Goal: Information Seeking & Learning: Understand process/instructions

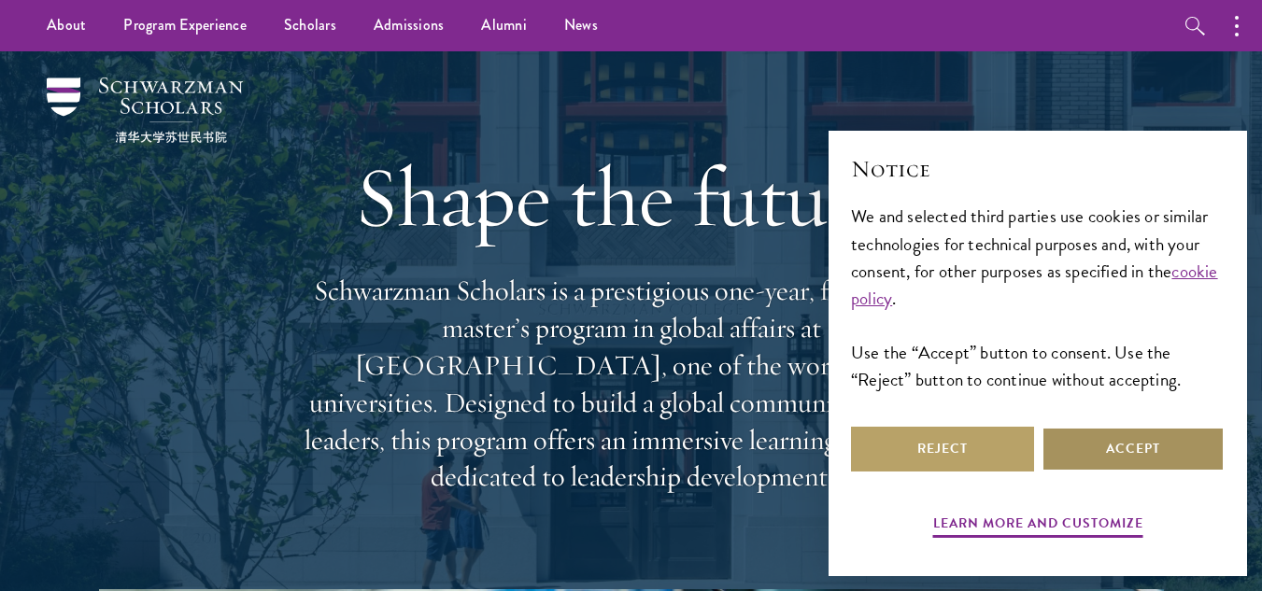
click at [1112, 442] on button "Accept" at bounding box center [1133, 449] width 183 height 45
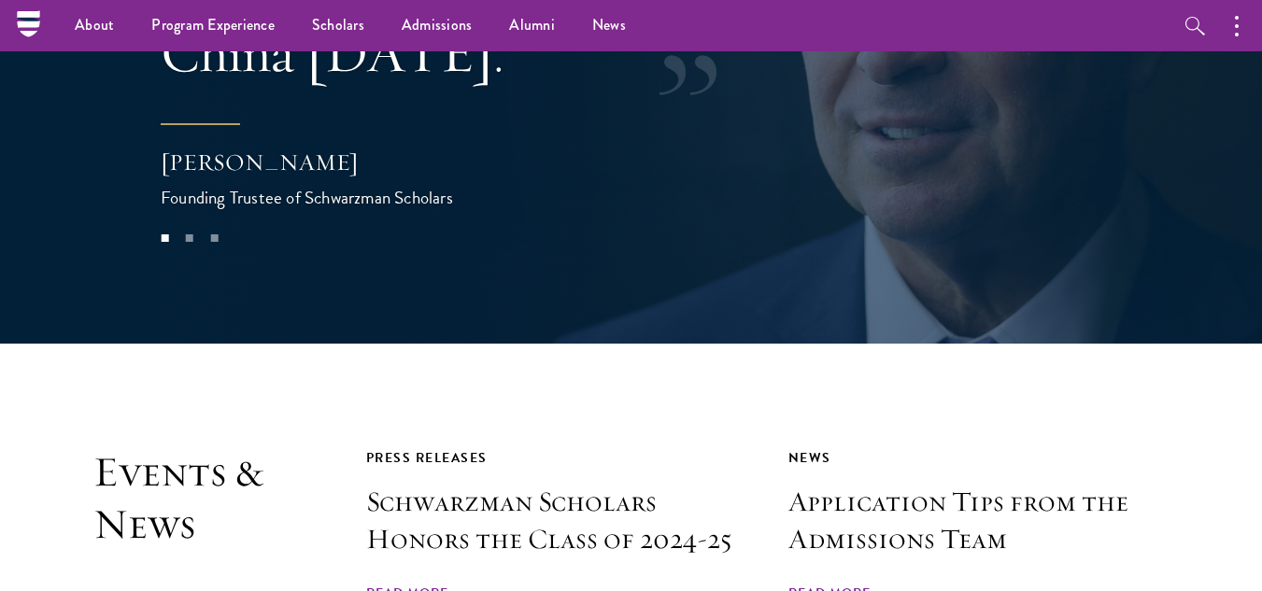
scroll to position [3882, 0]
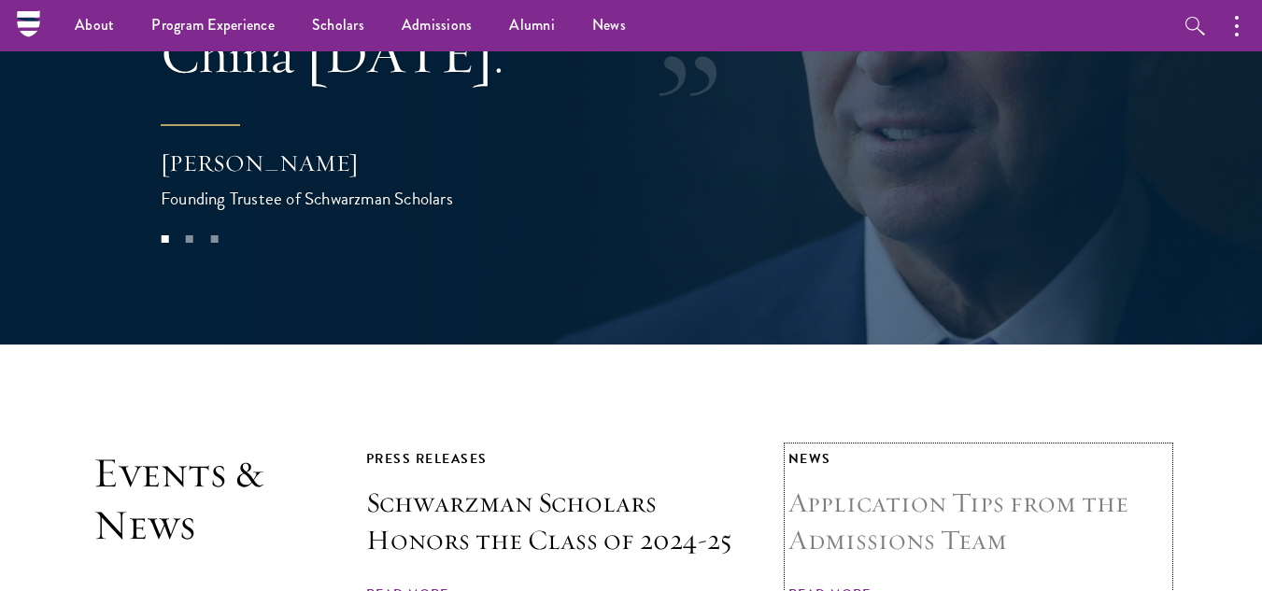
click at [836, 583] on span "Read More" at bounding box center [830, 597] width 82 height 29
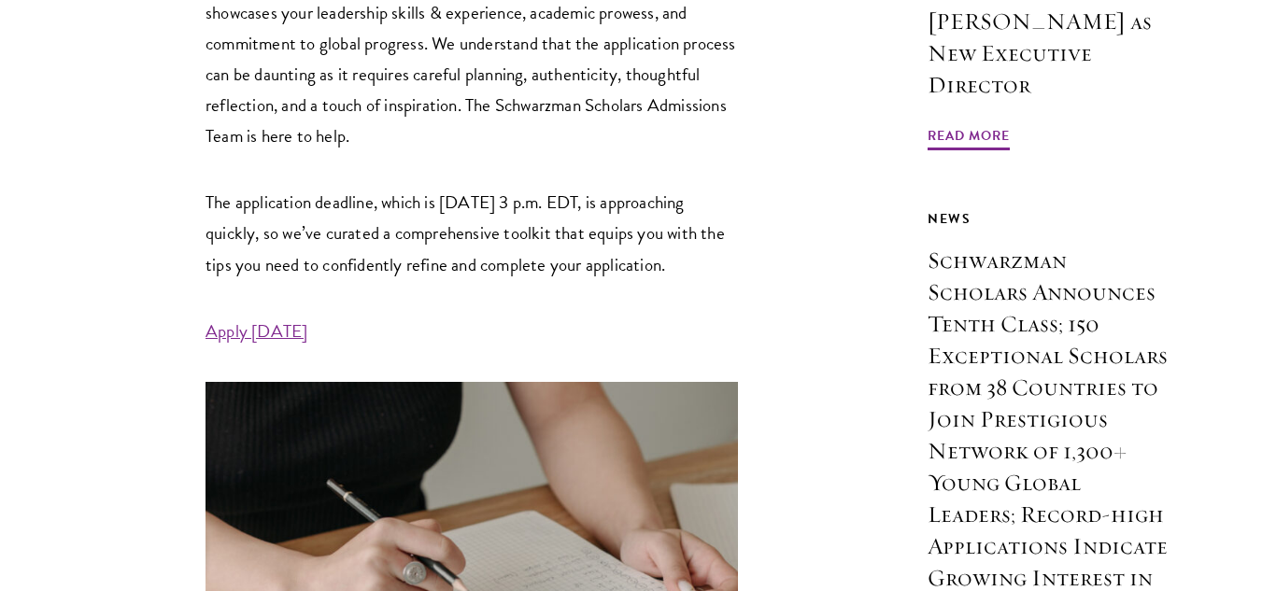
scroll to position [841, 0]
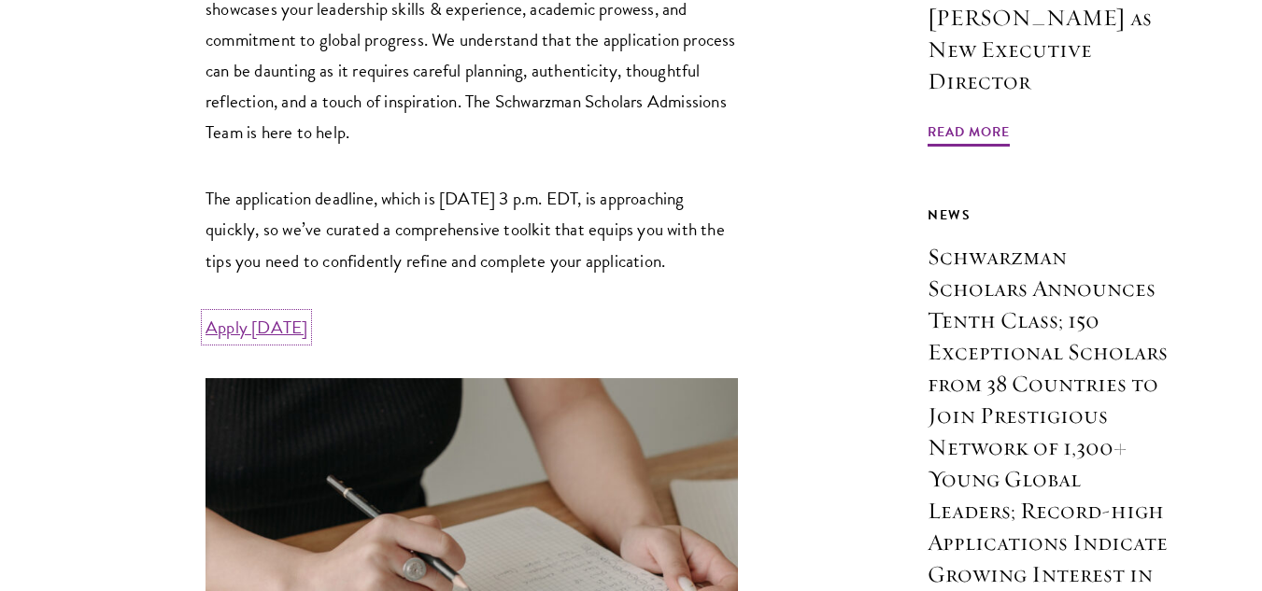
click at [226, 341] on link "Apply Today" at bounding box center [257, 327] width 102 height 27
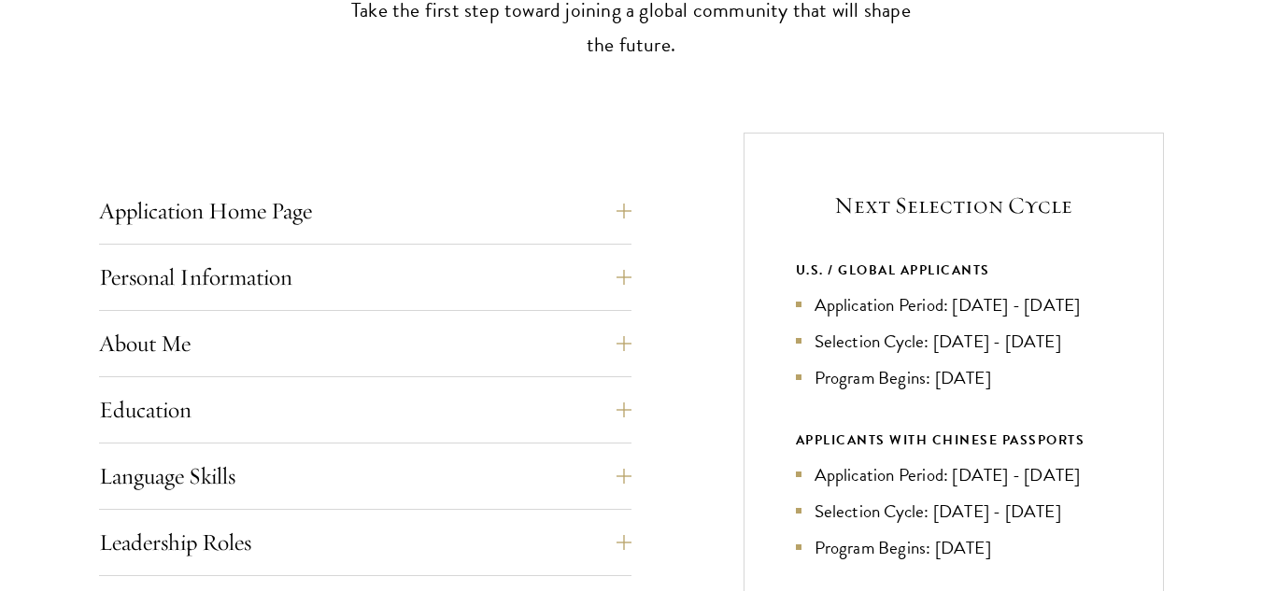
scroll to position [654, 0]
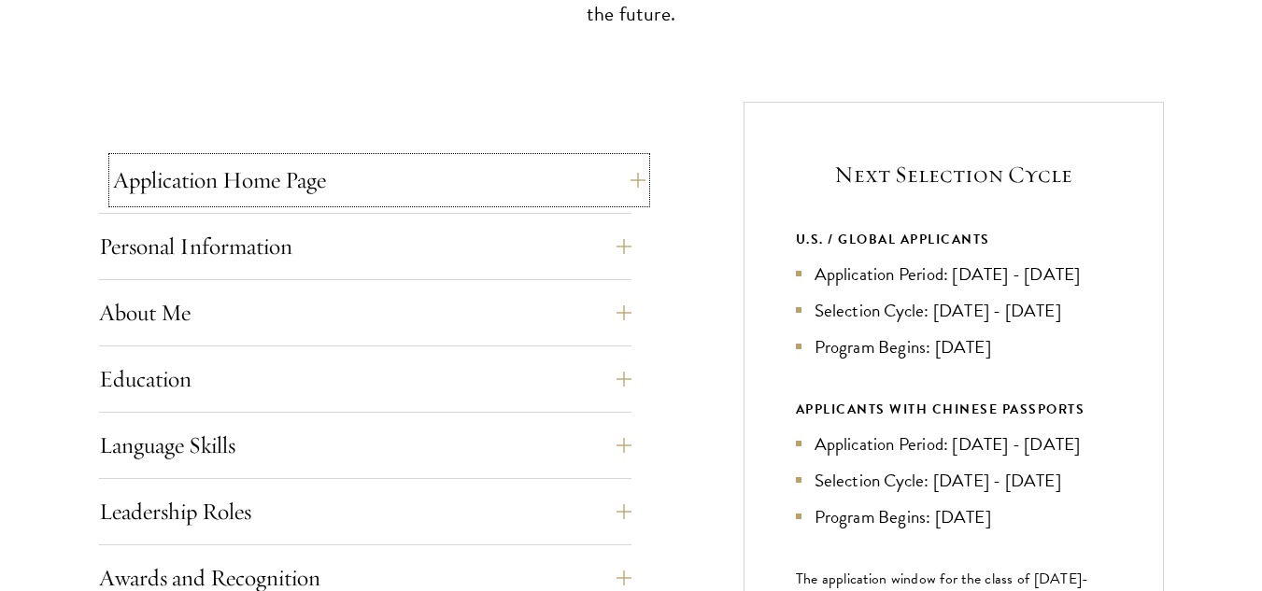
click at [641, 180] on button "Application Home Page" at bounding box center [379, 180] width 533 height 45
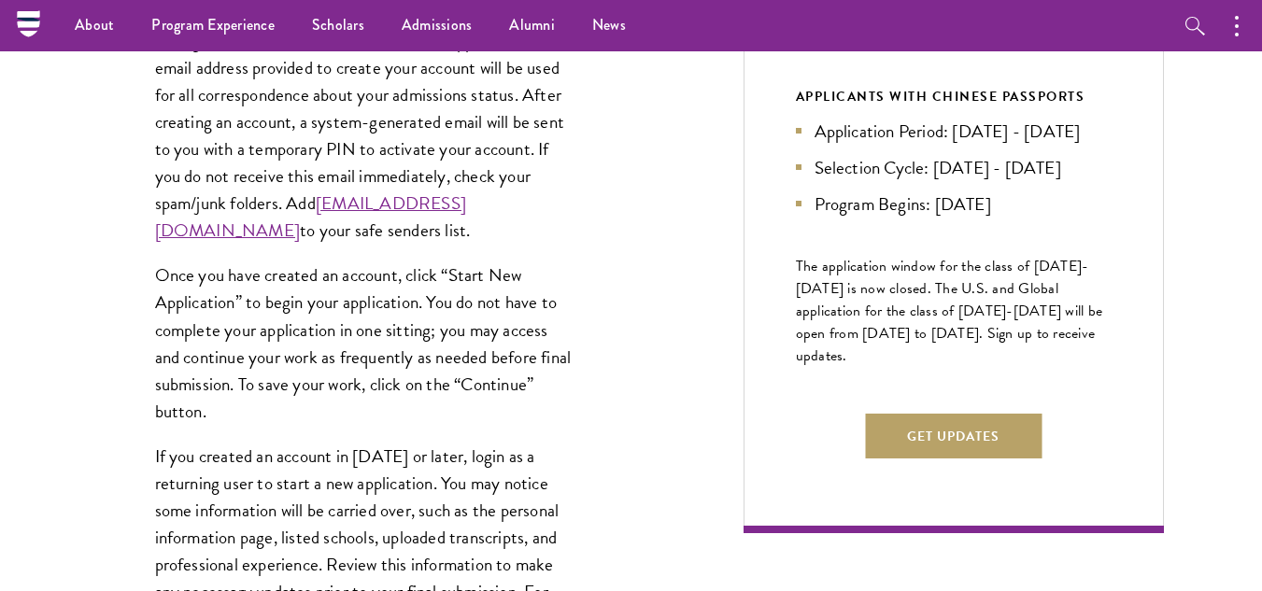
scroll to position [934, 0]
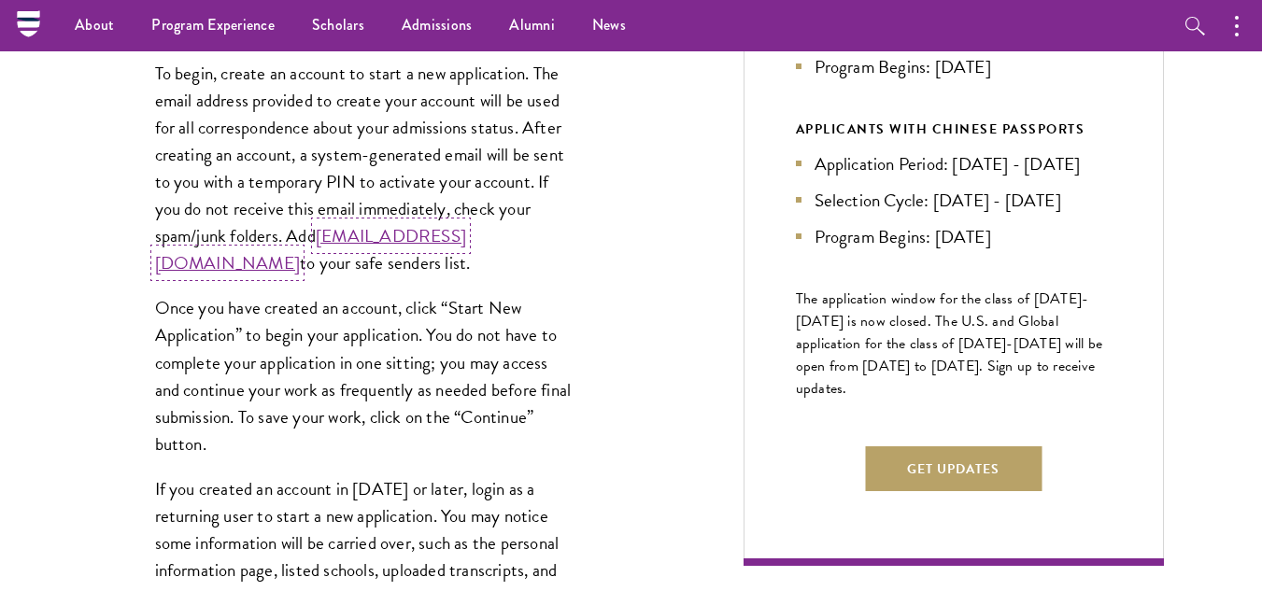
click at [356, 268] on link "admissions@schwarzmanscholars.org" at bounding box center [310, 249] width 311 height 54
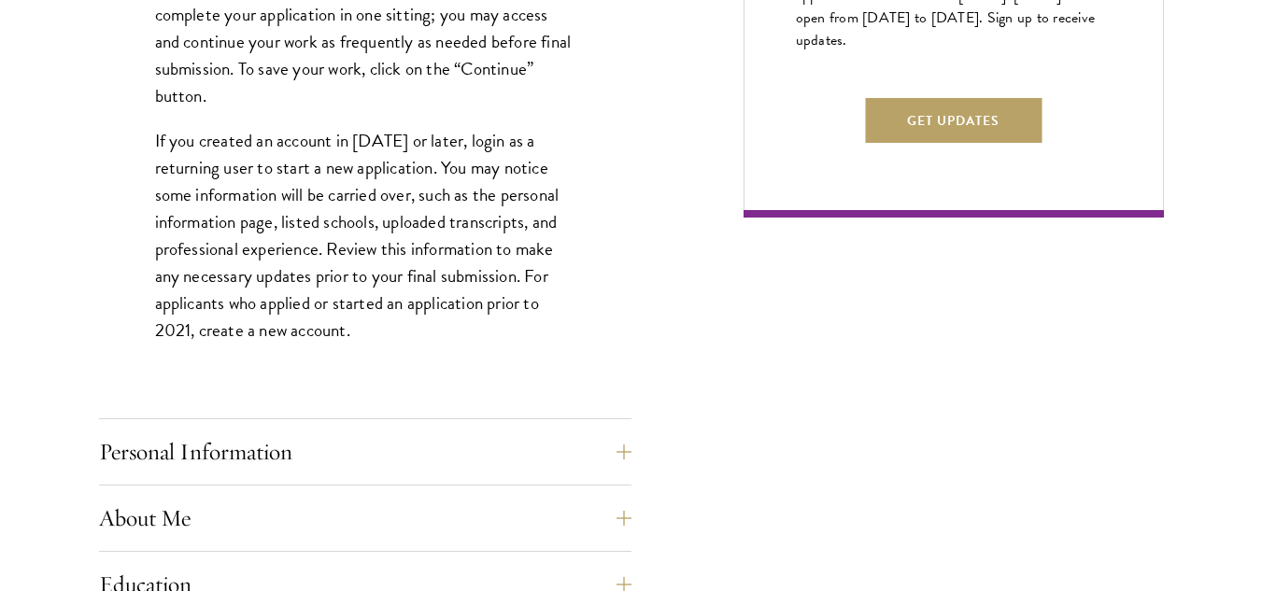
scroll to position [1495, 0]
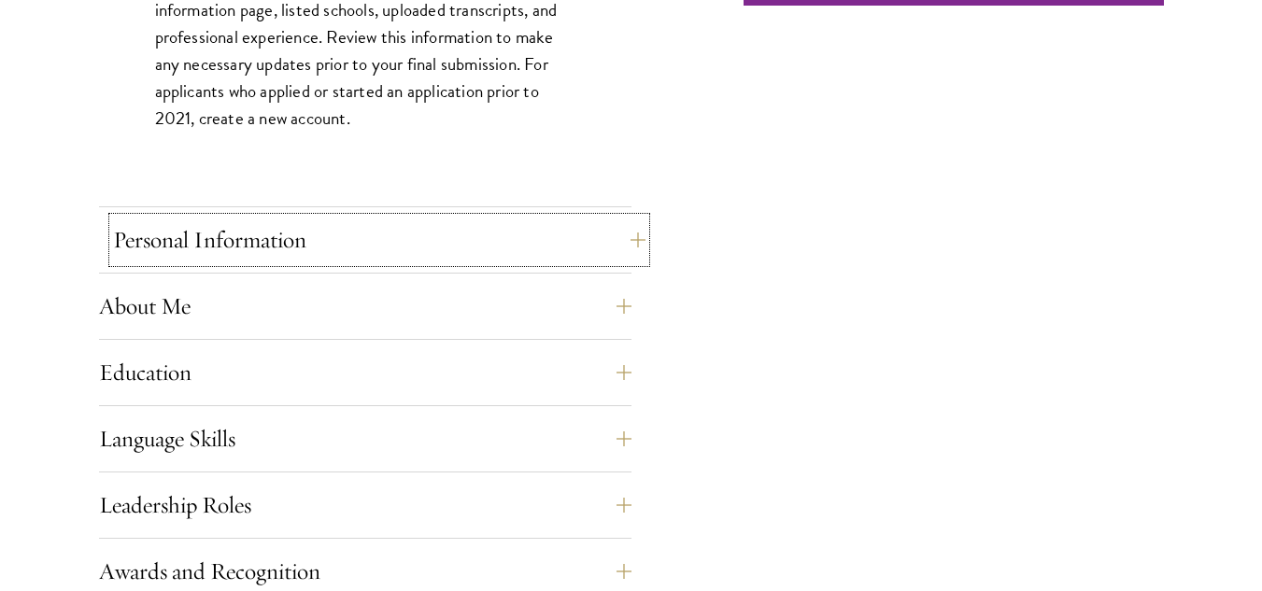
click at [636, 242] on button "Personal Information" at bounding box center [379, 240] width 533 height 45
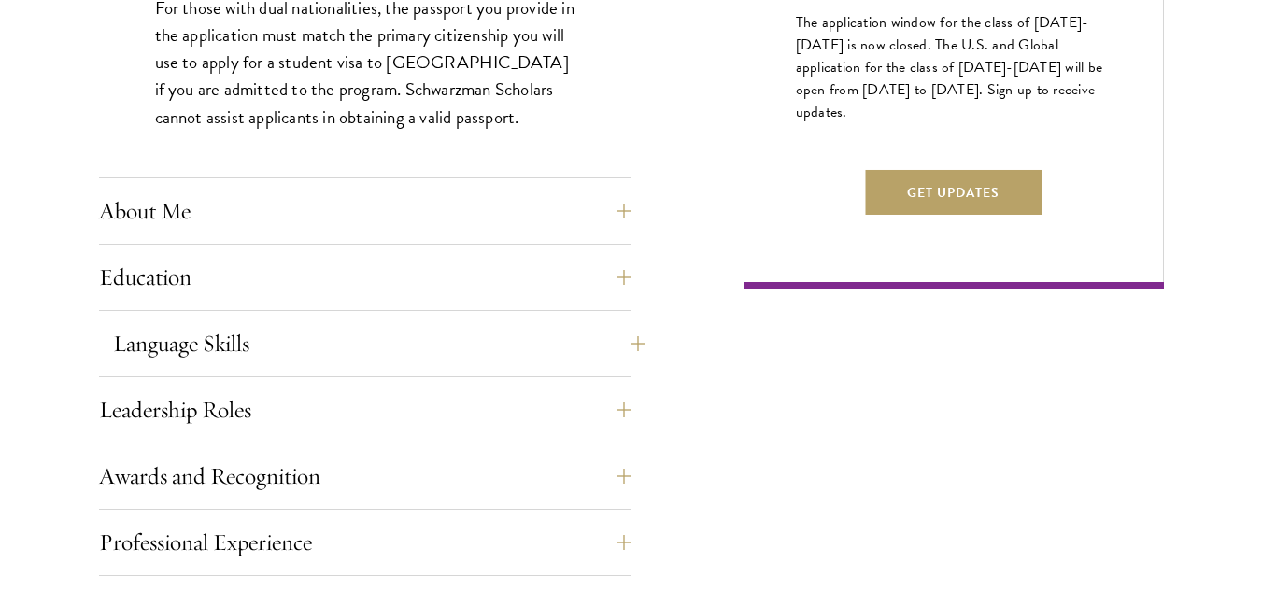
scroll to position [1215, 0]
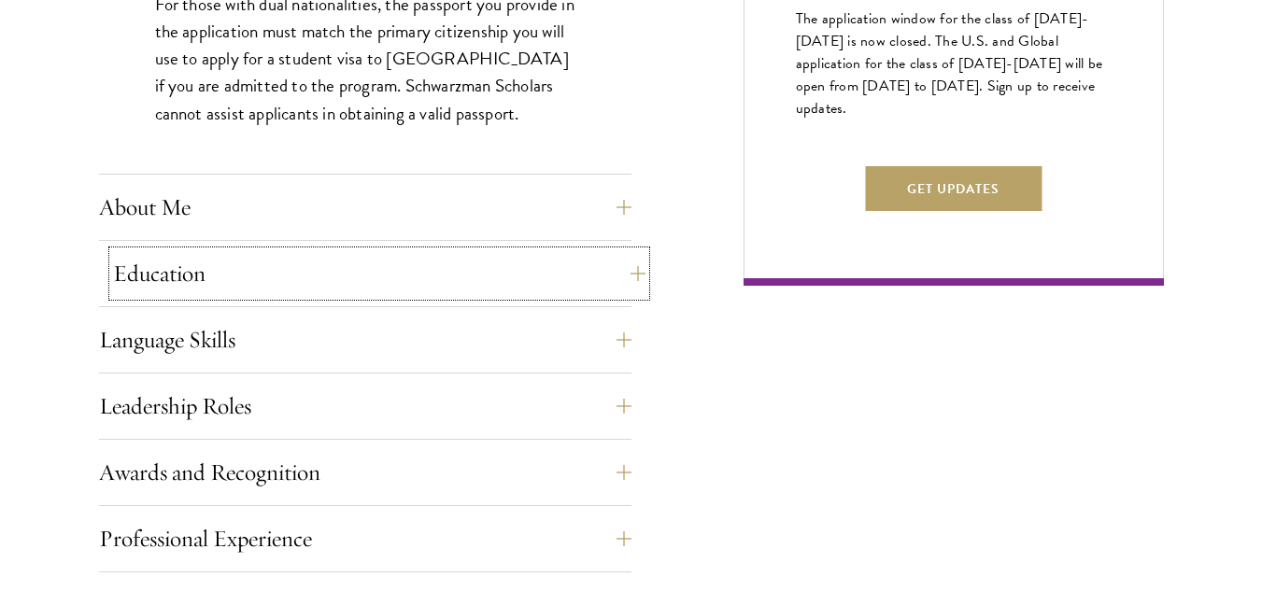
click at [635, 271] on button "Education" at bounding box center [379, 273] width 533 height 45
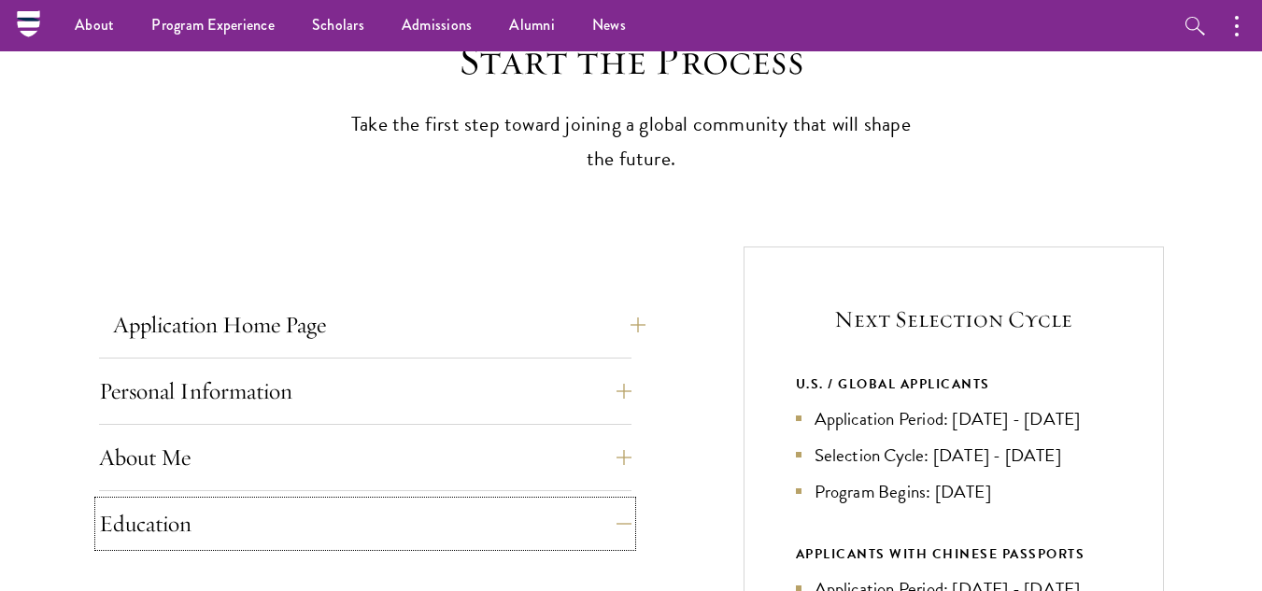
scroll to position [467, 0]
